Goal: Find specific page/section: Find specific page/section

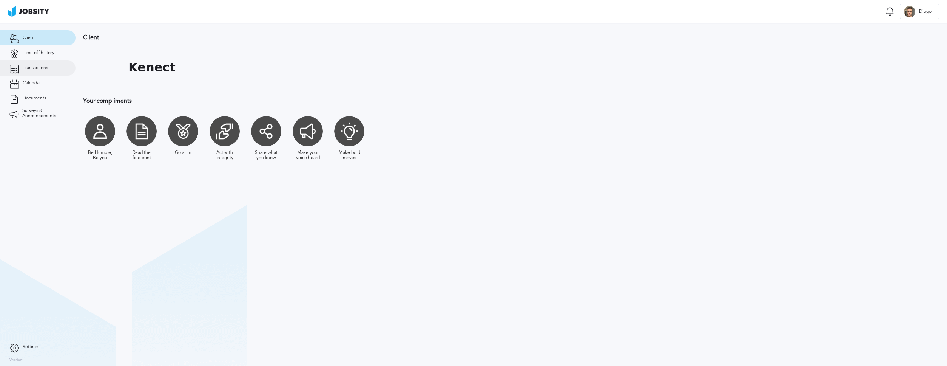
click at [39, 70] on span "Transactions" at bounding box center [35, 67] width 25 height 5
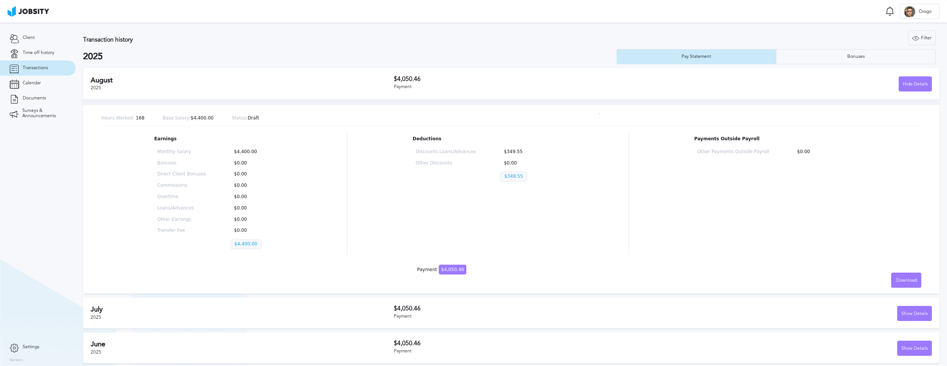
click at [732, 82] on div "Hide Details" at bounding box center [797, 83] width 269 height 15
click at [902, 82] on div "Hide Details" at bounding box center [915, 84] width 32 height 15
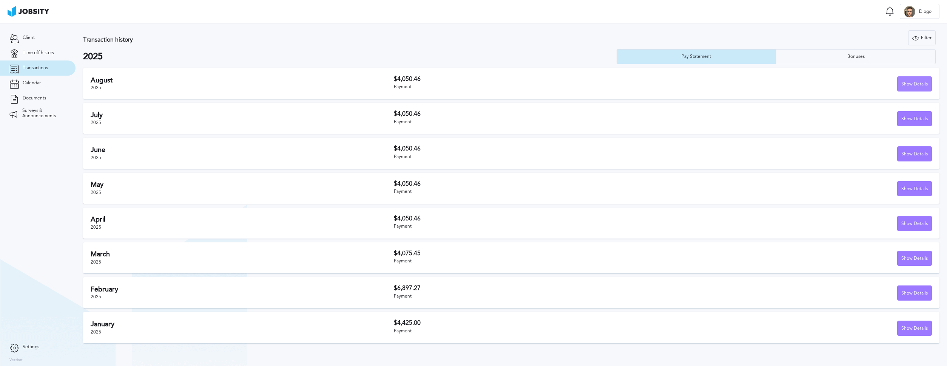
click at [900, 82] on div "Show Details" at bounding box center [915, 84] width 34 height 15
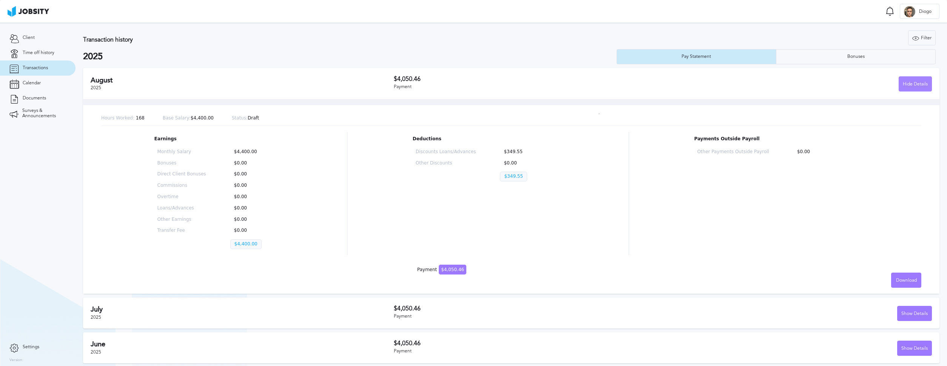
click at [903, 82] on div "Hide Details" at bounding box center [915, 84] width 32 height 15
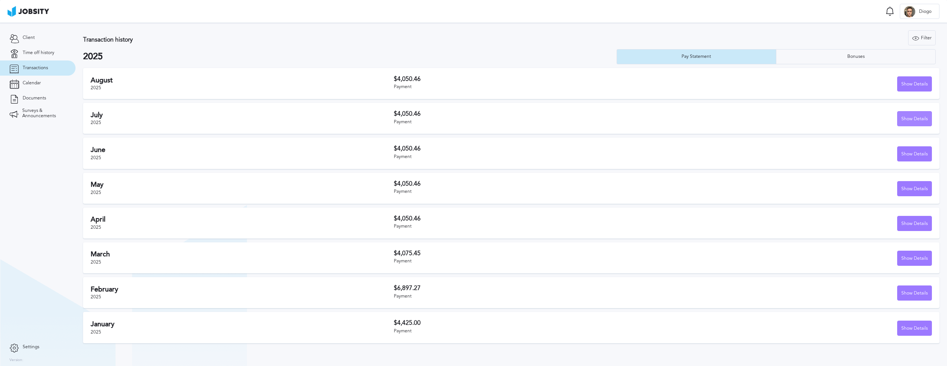
click at [912, 121] on div "Show Details" at bounding box center [915, 118] width 34 height 15
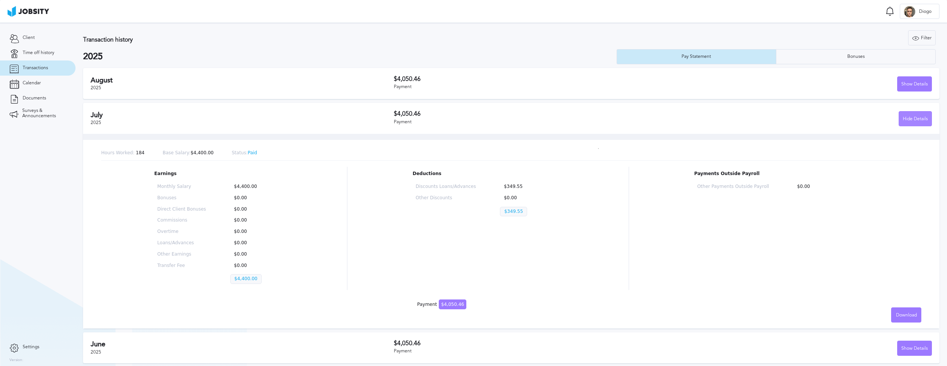
click at [912, 121] on div "Hide Details" at bounding box center [915, 118] width 32 height 15
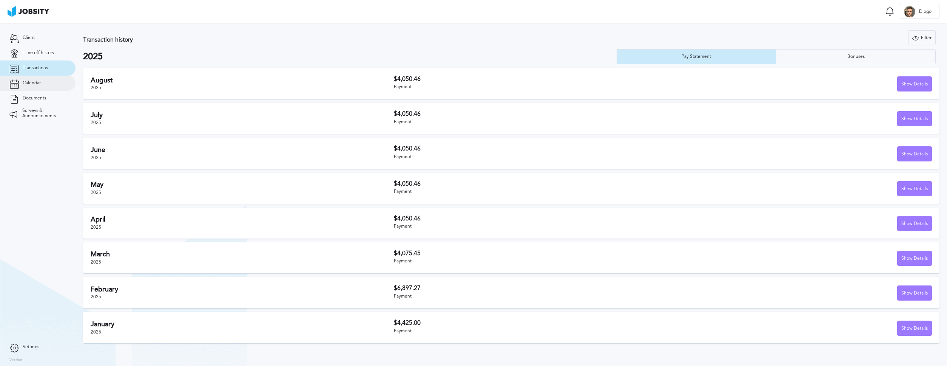
click at [36, 80] on span "Calendar" at bounding box center [32, 82] width 18 height 5
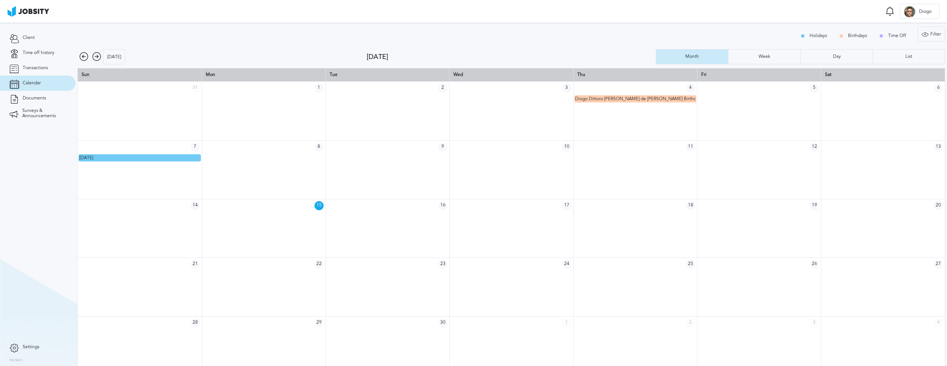
click at [86, 58] on icon at bounding box center [83, 56] width 9 height 9
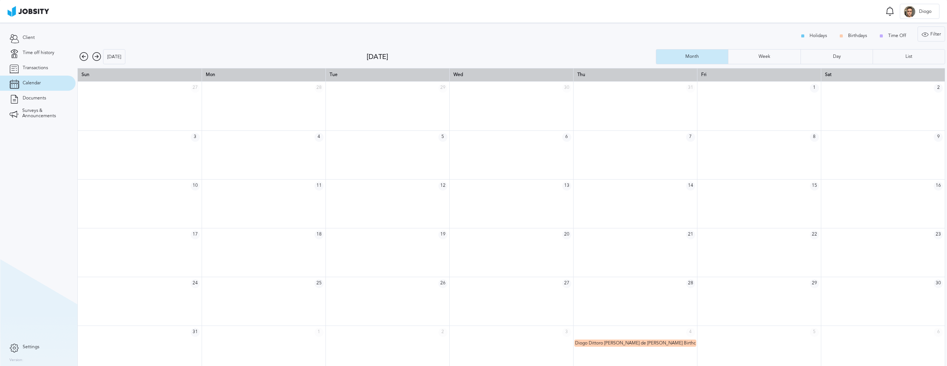
click at [82, 56] on icon at bounding box center [83, 56] width 9 height 9
click at [35, 102] on link "Documents" at bounding box center [38, 98] width 76 height 15
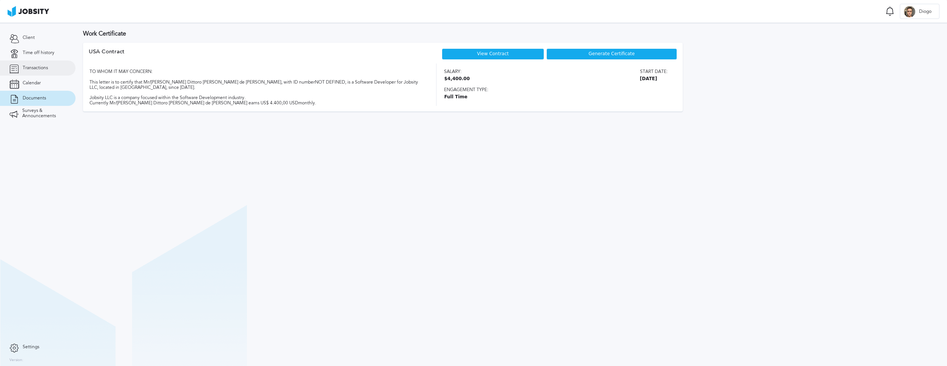
click at [25, 75] on link "Transactions" at bounding box center [38, 67] width 76 height 15
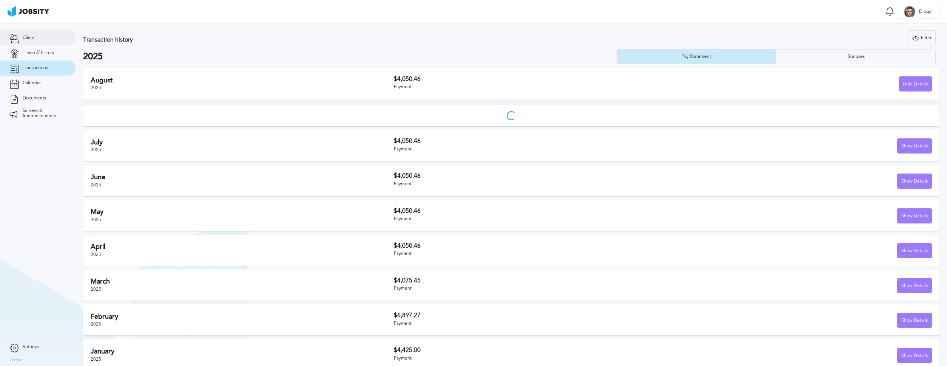
click at [25, 42] on link "Client" at bounding box center [38, 37] width 76 height 15
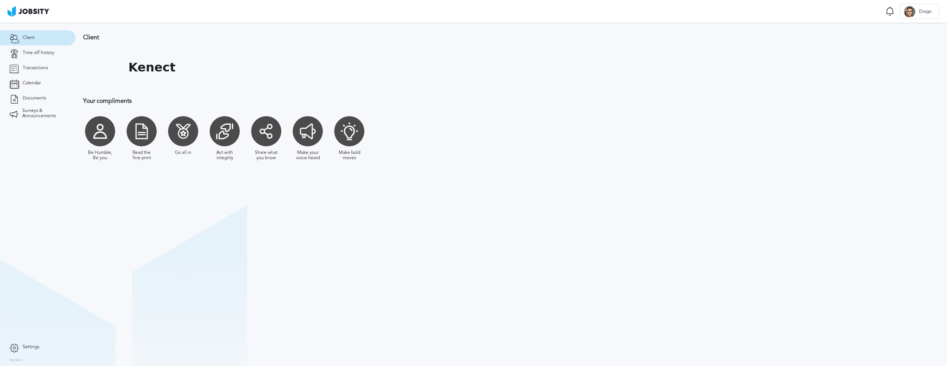
click at [122, 103] on h3 "Your compliments" at bounding box center [288, 100] width 410 height 7
drag, startPoint x: 122, startPoint y: 103, endPoint x: 204, endPoint y: 122, distance: 84.2
click at [175, 106] on div "Client Kenect Your compliments Be Humble, Be you Read the fine print Go all in …" at bounding box center [288, 101] width 425 height 156
drag, startPoint x: 234, startPoint y: 136, endPoint x: 253, endPoint y: 139, distance: 19.9
click at [252, 139] on div "Be Humble, Be you Read the fine print Go all in Act with integrity Share what y…" at bounding box center [288, 138] width 410 height 52
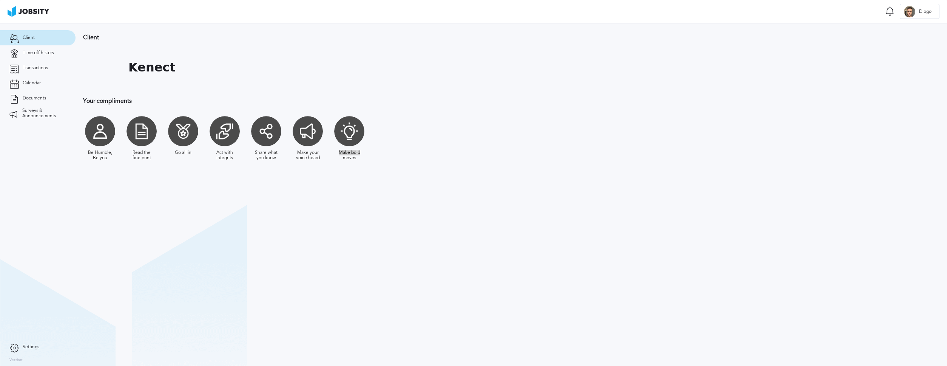
drag, startPoint x: 375, startPoint y: 151, endPoint x: 409, endPoint y: 151, distance: 34.0
click at [402, 151] on div "Be Humble, Be you Read the fine print Go all in Act with integrity Share what y…" at bounding box center [288, 138] width 410 height 52
click at [415, 151] on div "Be Humble, Be you Read the fine print Go all in Act with integrity Share what y…" at bounding box center [288, 138] width 410 height 52
click at [33, 51] on span "Time off history" at bounding box center [39, 52] width 32 height 5
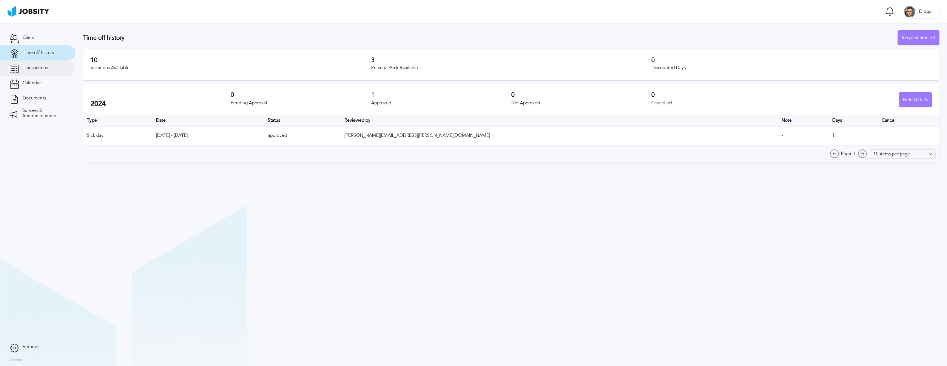
click at [45, 72] on link "Transactions" at bounding box center [38, 67] width 76 height 15
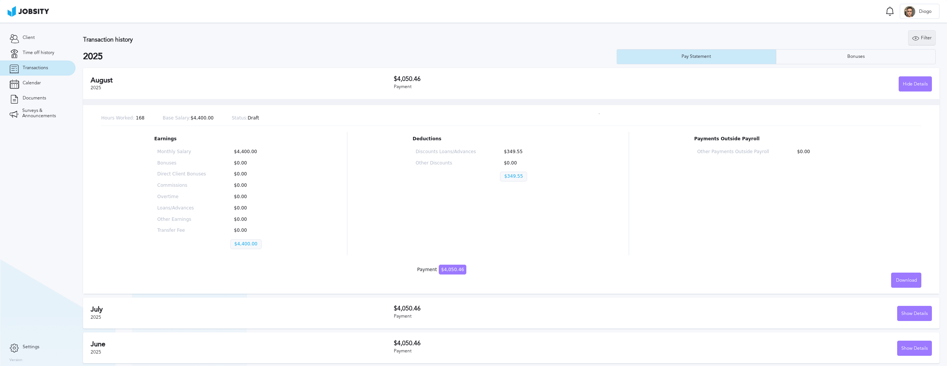
click at [915, 42] on div "Filter" at bounding box center [922, 38] width 27 height 15
click at [875, 74] on input "2025" at bounding box center [879, 74] width 102 height 15
click at [857, 89] on div "Hide Details" at bounding box center [797, 83] width 269 height 15
click at [899, 83] on div "Hide Details" at bounding box center [915, 84] width 32 height 15
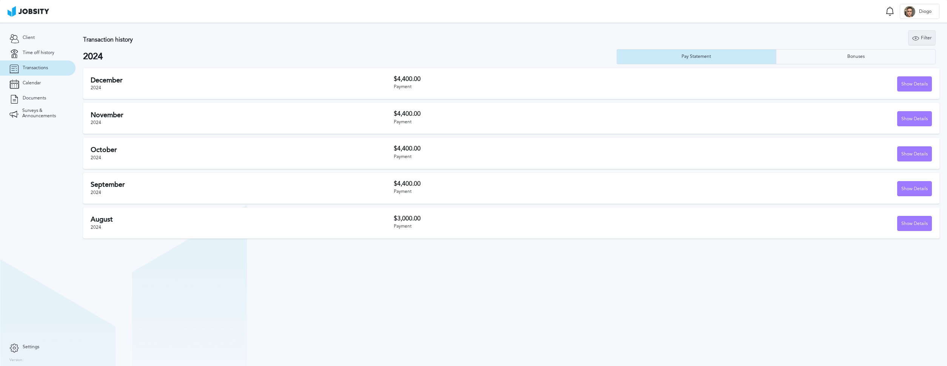
click at [921, 38] on div "Filter" at bounding box center [922, 38] width 27 height 15
click at [853, 72] on input "2024" at bounding box center [879, 74] width 102 height 15
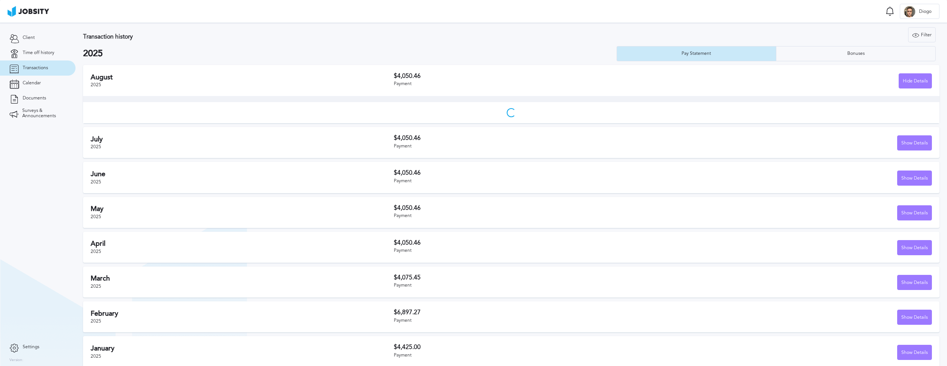
scroll to position [8, 0]
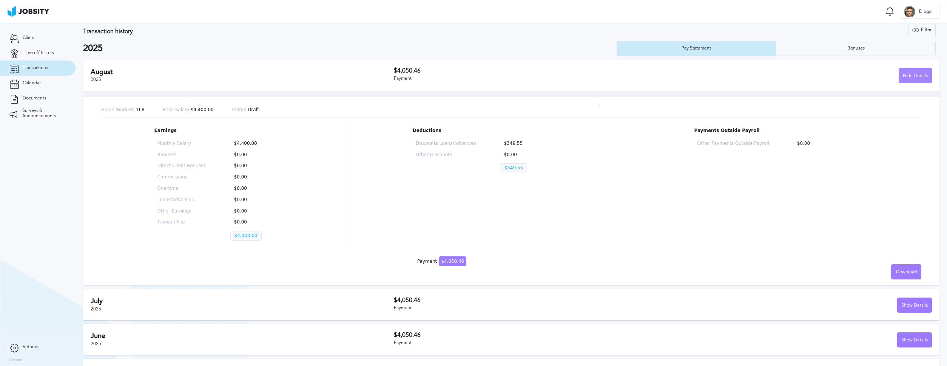
click at [899, 78] on div "Hide Details" at bounding box center [915, 75] width 32 height 15
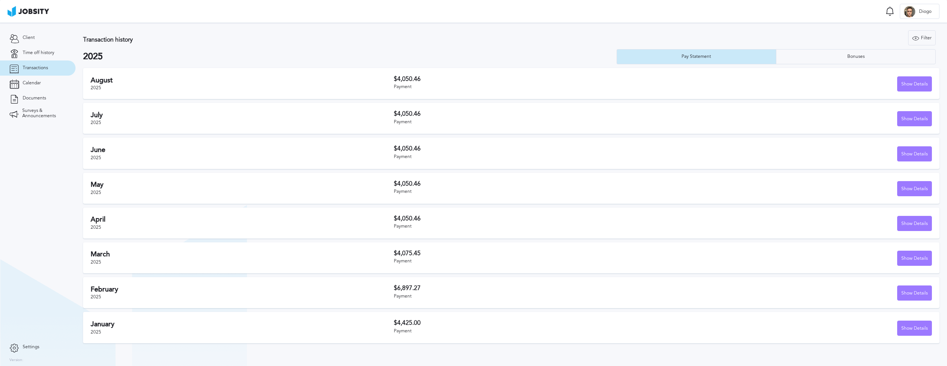
scroll to position [0, 0]
